Goal: Check status: Check status

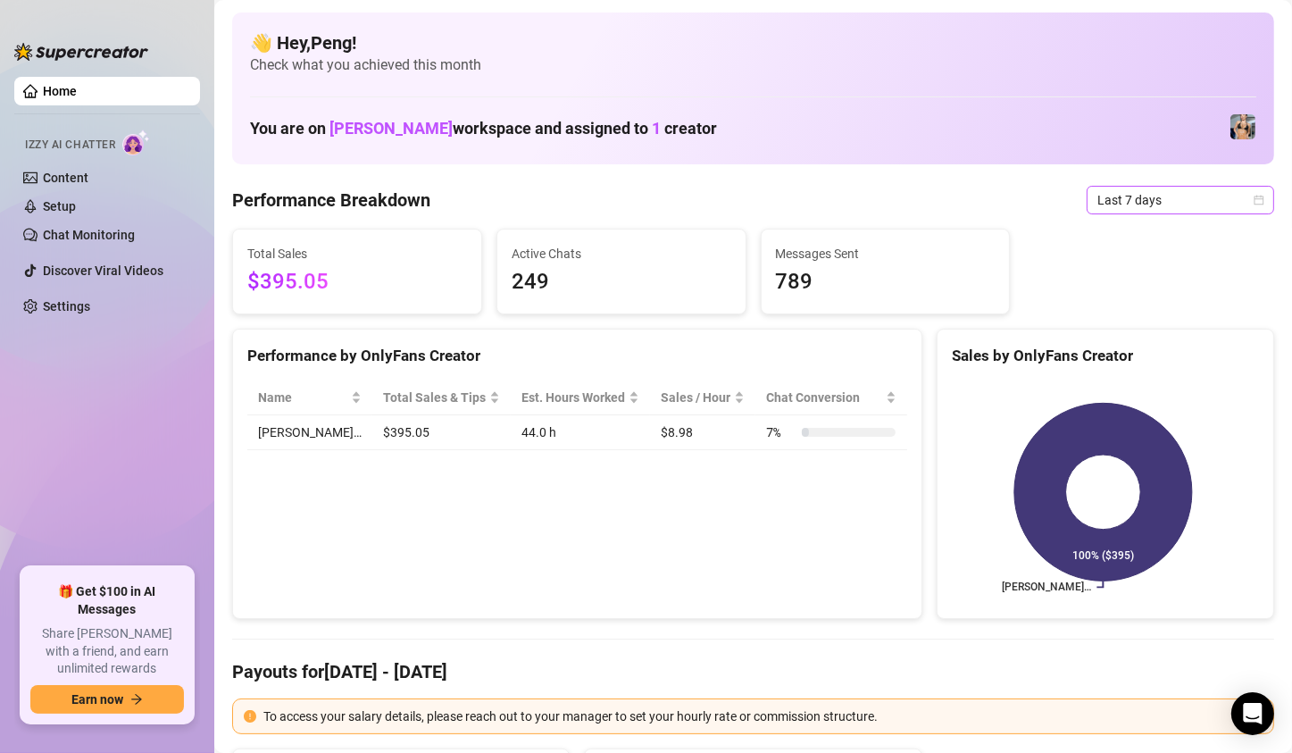
click at [1254, 202] on icon "calendar" at bounding box center [1259, 200] width 11 height 11
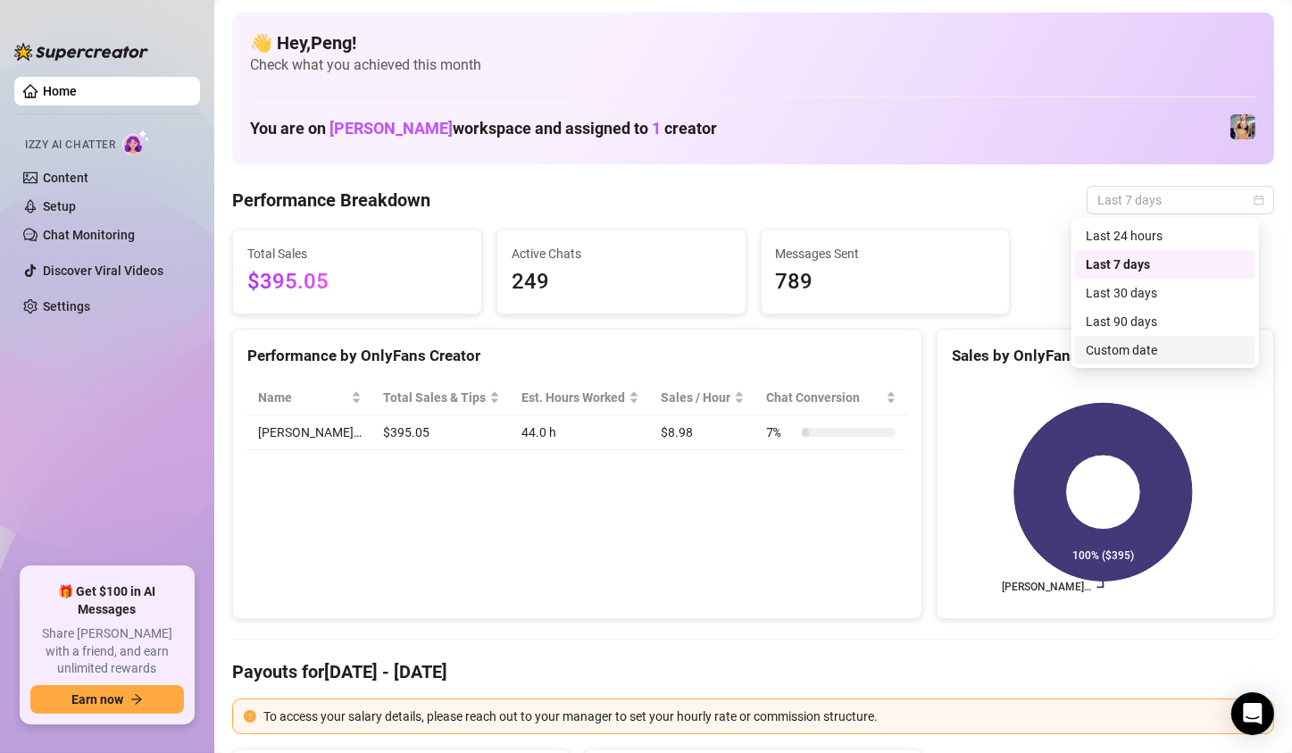
click at [1131, 359] on div "Custom date" at bounding box center [1165, 350] width 159 height 20
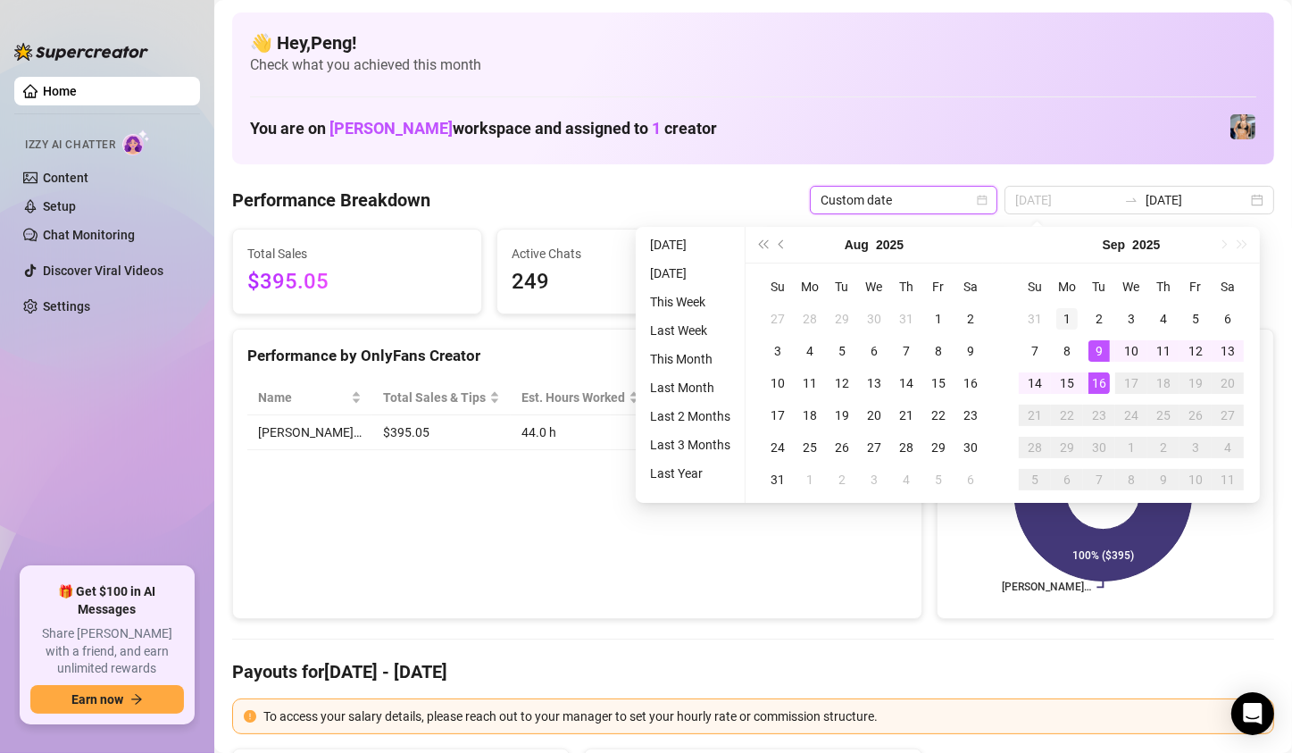
type input "[DATE]"
click at [1066, 320] on div "1" at bounding box center [1066, 318] width 21 height 21
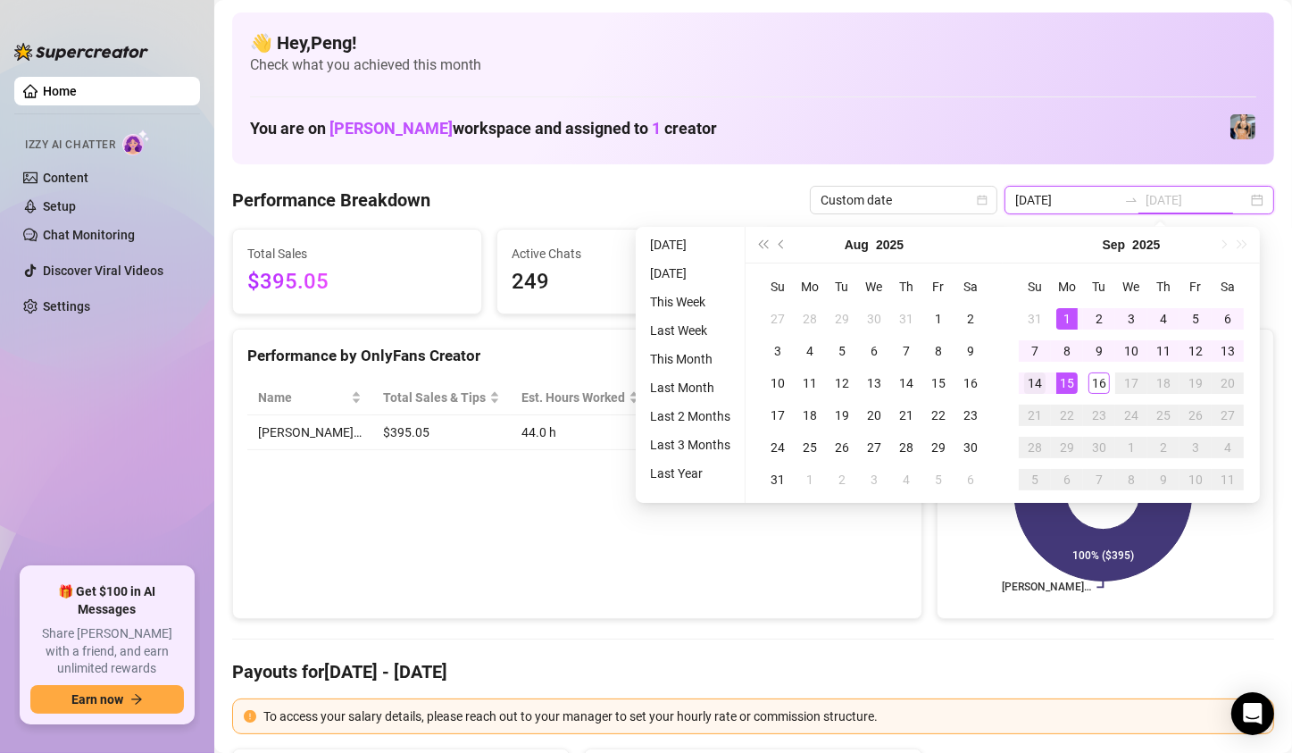
type input "[DATE]"
click at [1038, 380] on div "14" at bounding box center [1034, 382] width 21 height 21
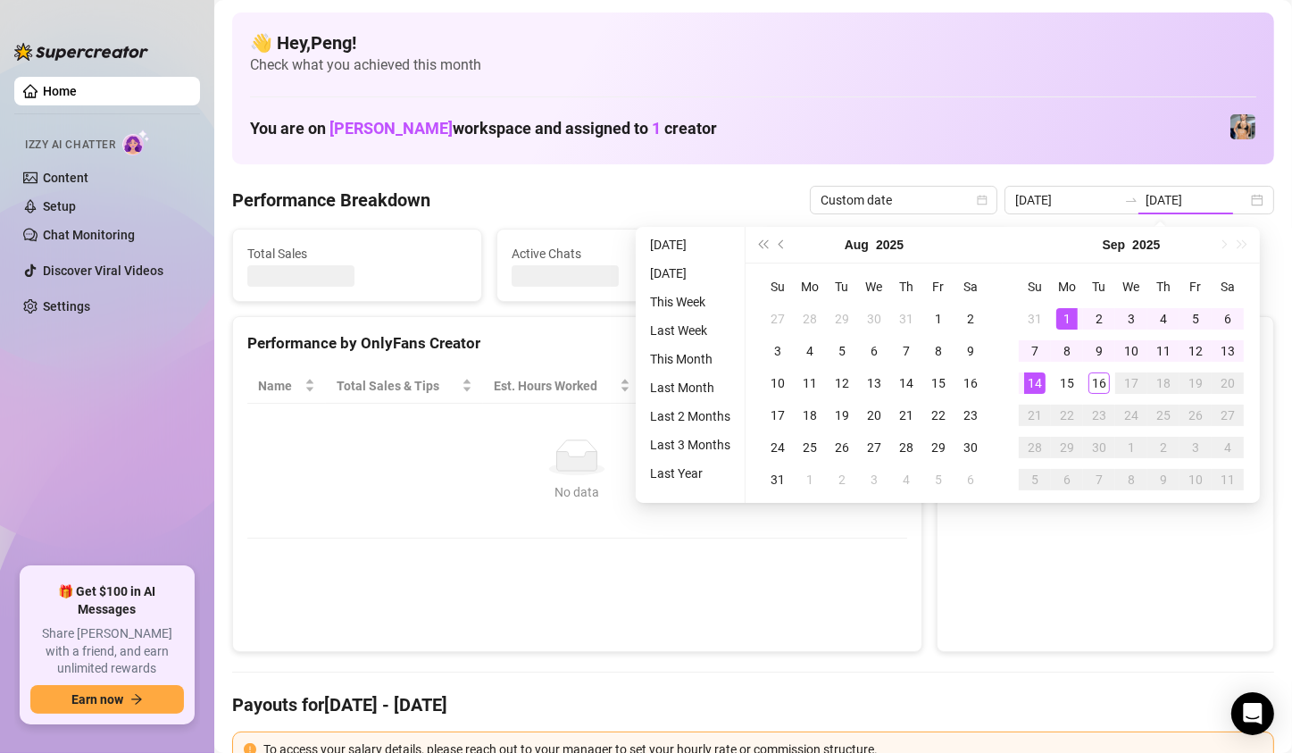
type input "[DATE]"
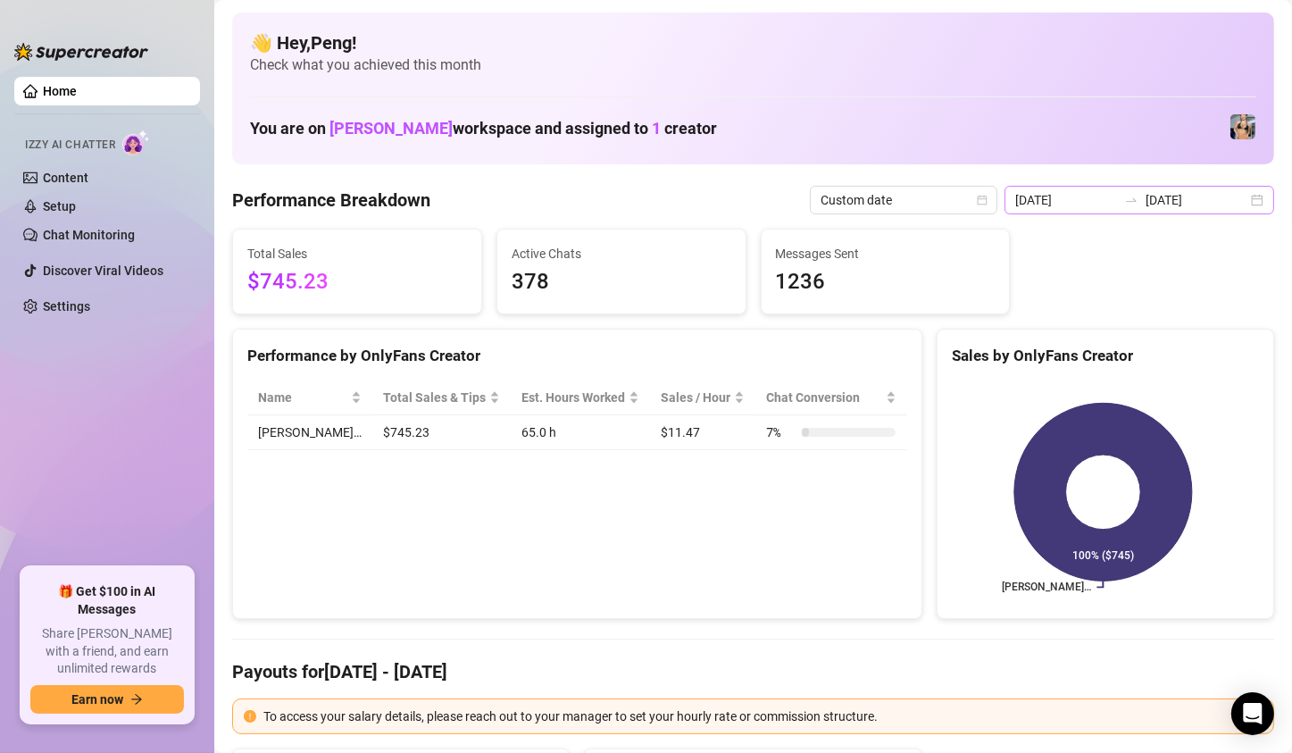
click at [1245, 203] on div "[DATE] [DATE]" at bounding box center [1140, 200] width 270 height 29
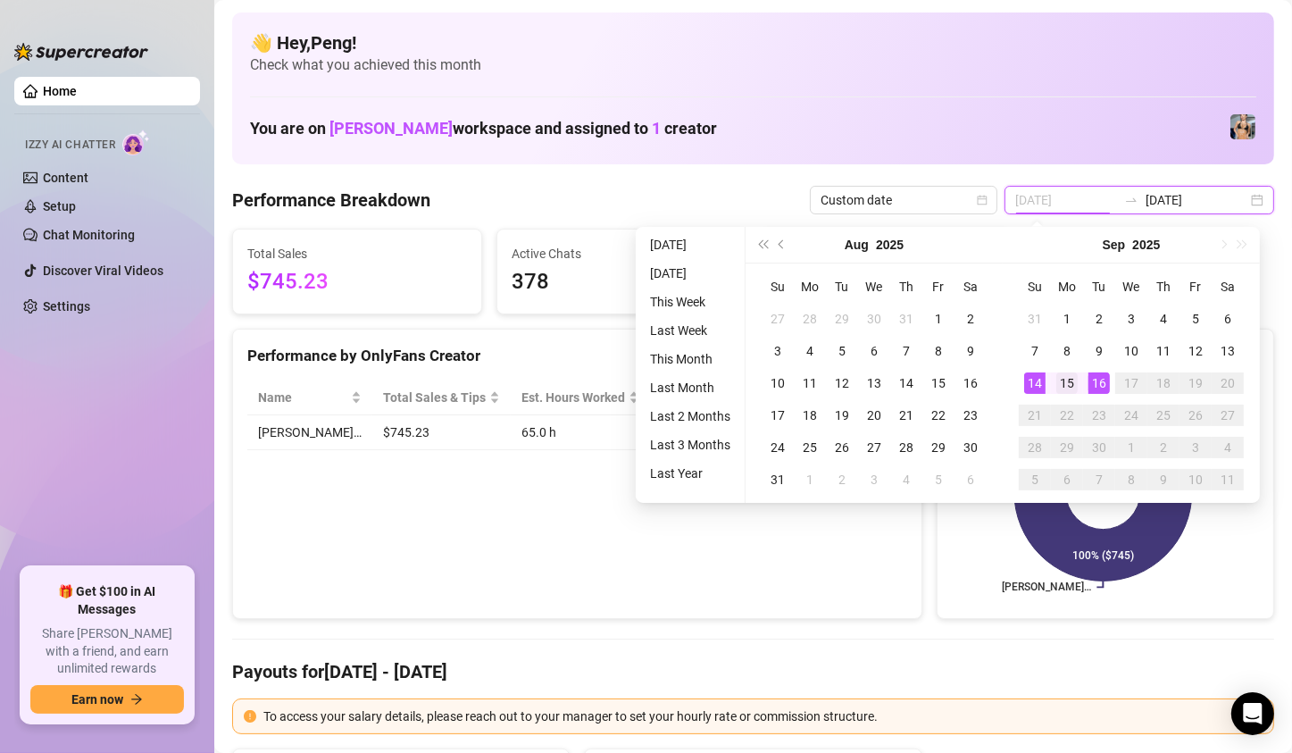
type input "[DATE]"
click at [1072, 384] on div "15" at bounding box center [1066, 382] width 21 height 21
type input "[DATE]"
click at [1092, 385] on div "16" at bounding box center [1098, 382] width 21 height 21
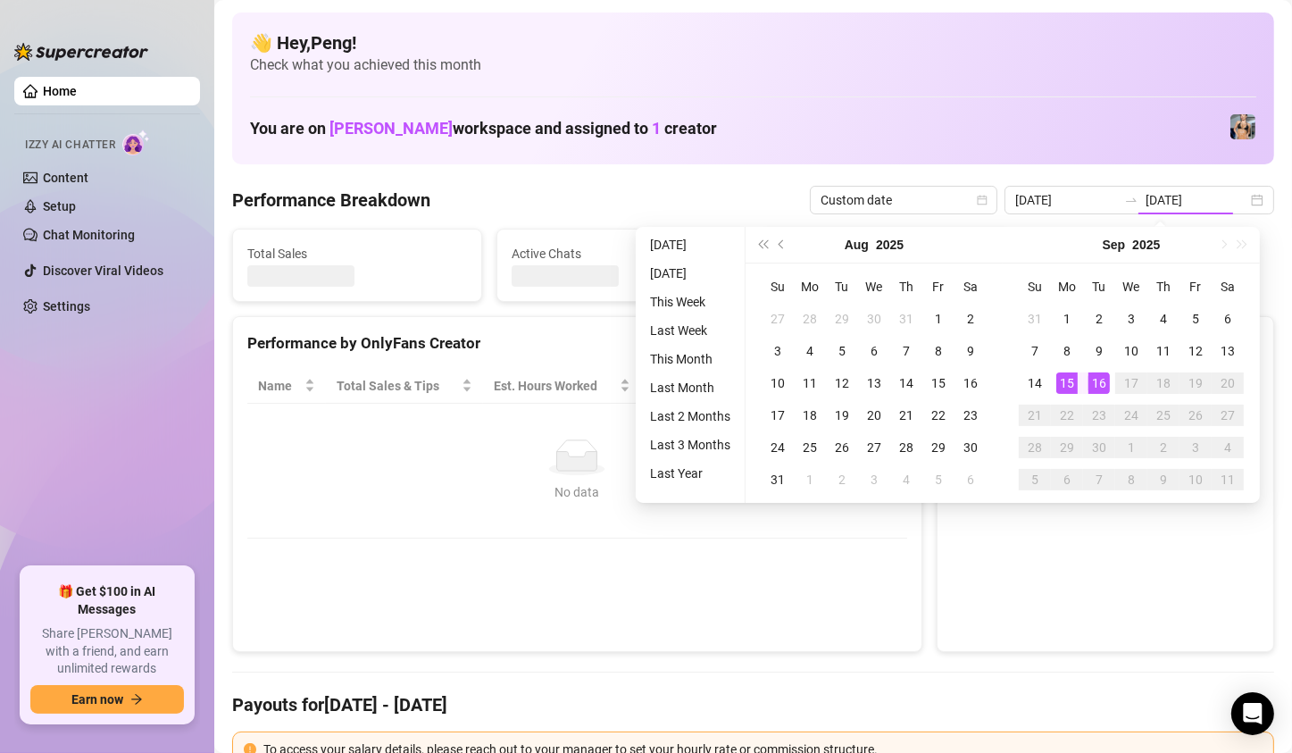
type input "[DATE]"
